Goal: Task Accomplishment & Management: Manage account settings

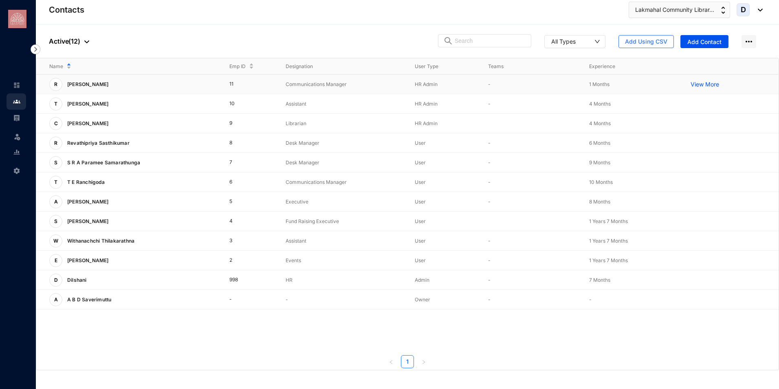
drag, startPoint x: 0, startPoint y: 0, endPoint x: 94, endPoint y: 86, distance: 127.2
click at [94, 86] on p "[PERSON_NAME]" at bounding box center [87, 84] width 50 height 13
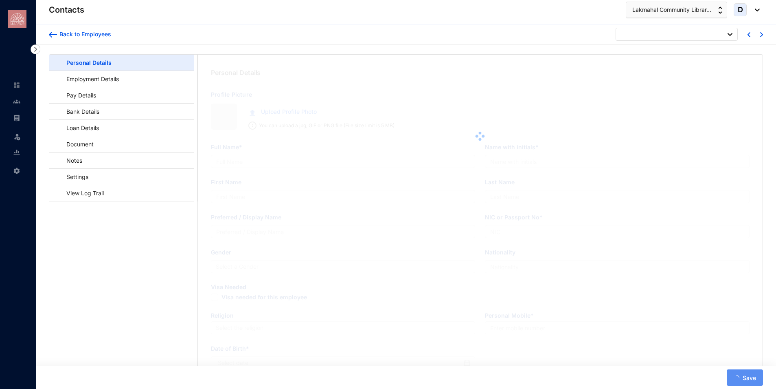
type input "[PERSON_NAME]"
type input "R Sathanandan"
type input "Rashmi"
type input "Sathanandan"
type input "Rashmi"
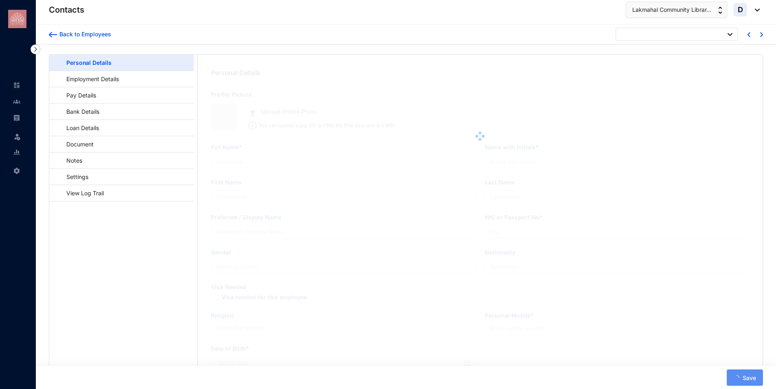
type input "935981298V"
type input "0000000000"
type input "1993-04-07"
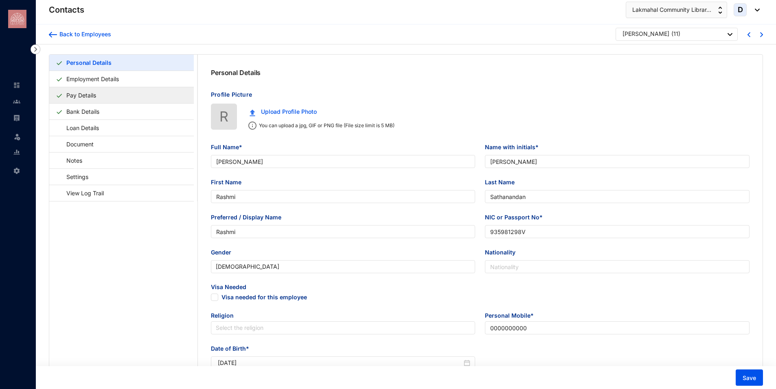
click at [84, 93] on link "Pay Details" at bounding box center [81, 95] width 36 height 17
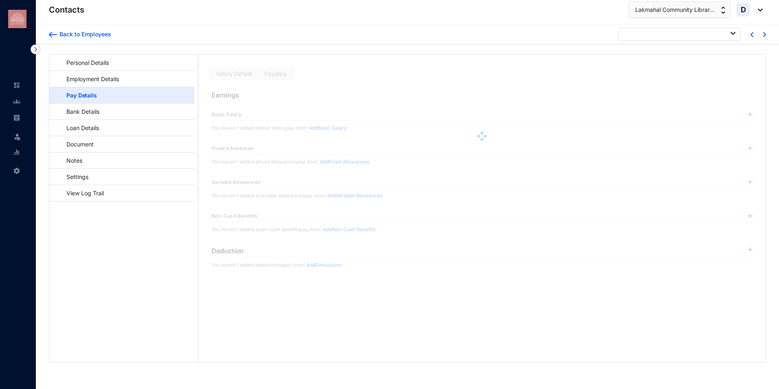
click at [757, 11] on img at bounding box center [758, 10] width 9 height 3
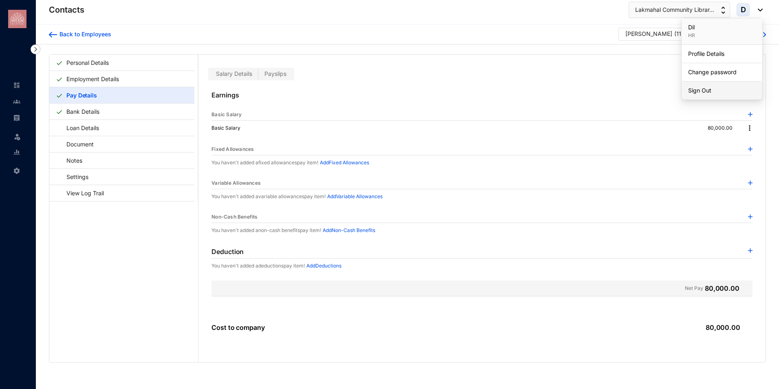
click at [703, 95] on link "Sign Out" at bounding box center [722, 90] width 68 height 8
